Goal: Task Accomplishment & Management: Manage account settings

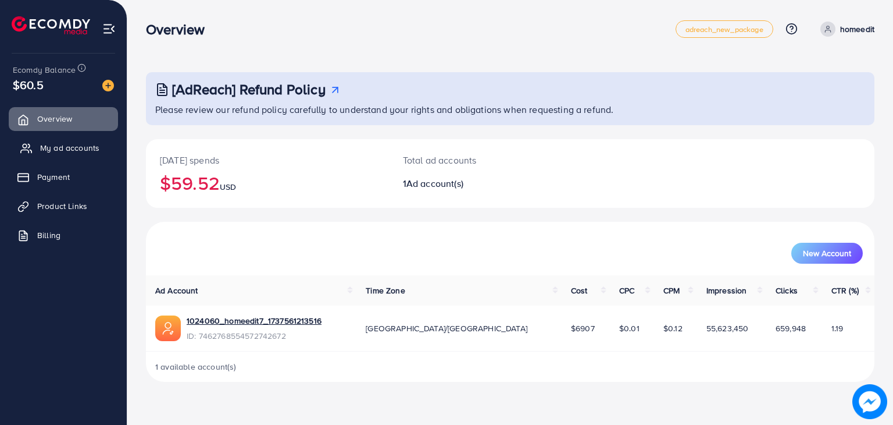
click at [64, 148] on span "My ad accounts" at bounding box center [69, 148] width 59 height 12
click at [72, 145] on span "My ad accounts" at bounding box center [69, 148] width 59 height 12
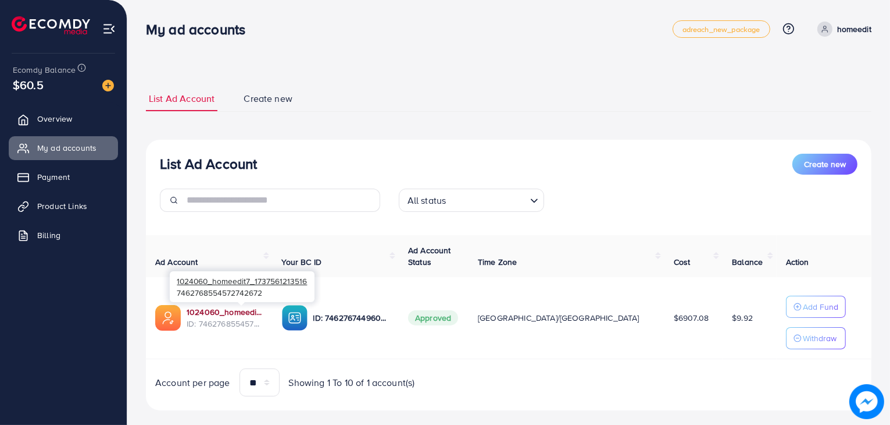
click at [229, 309] on link "1024060_homeedit7_1737561213516" at bounding box center [225, 312] width 77 height 12
